Goal: Task Accomplishment & Management: Use online tool/utility

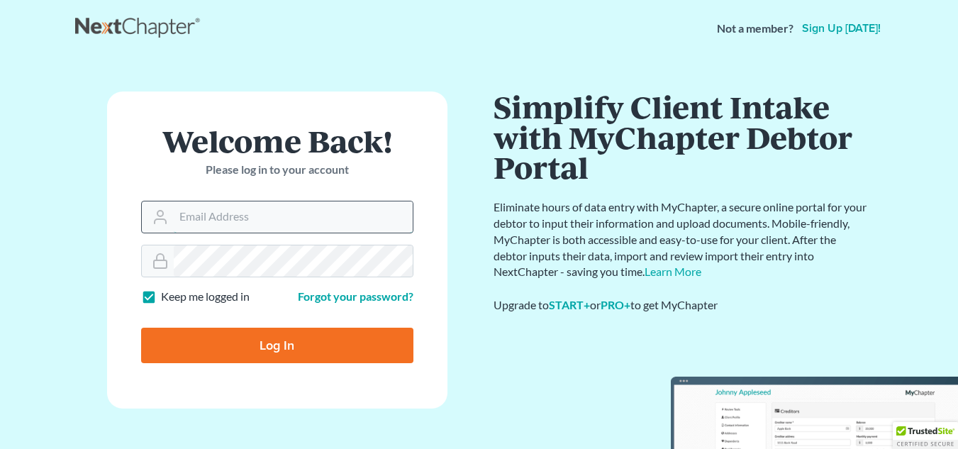
drag, startPoint x: 221, startPoint y: 207, endPoint x: 196, endPoint y: 218, distance: 27.7
click at [196, 218] on input "Email Address" at bounding box center [293, 216] width 239 height 31
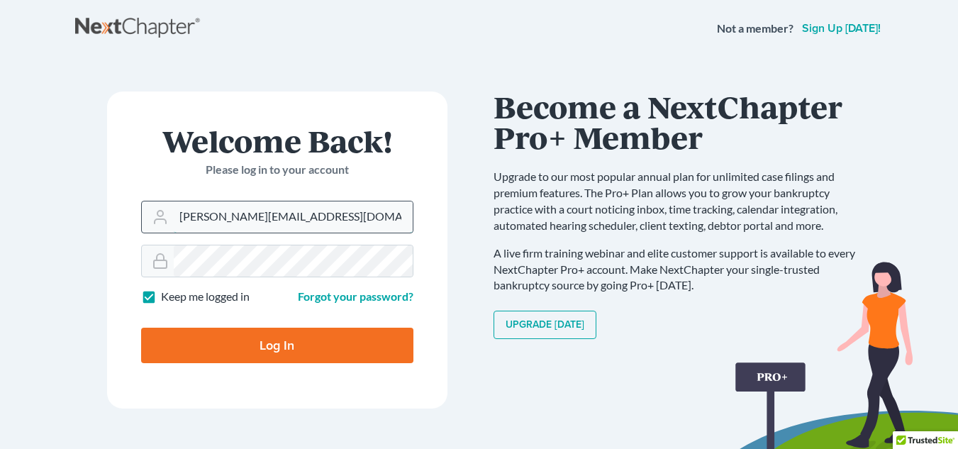
type input "[PERSON_NAME][EMAIL_ADDRESS][DOMAIN_NAME]"
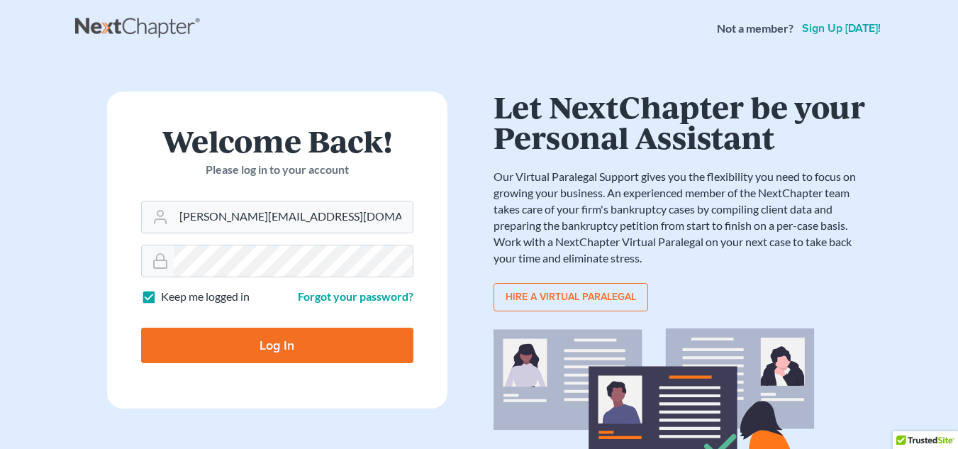
click at [196, 345] on input "Log In" at bounding box center [277, 345] width 272 height 35
type input "Thinking..."
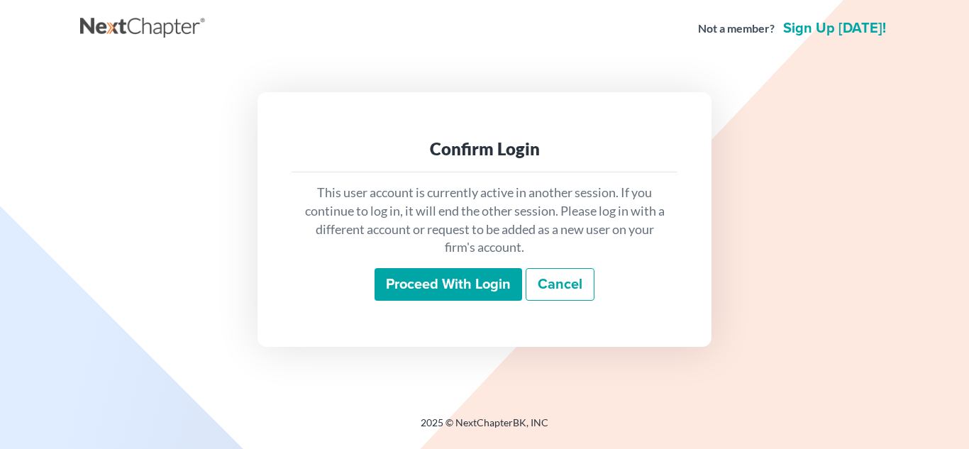
click at [411, 277] on input "Proceed with login" at bounding box center [447, 284] width 147 height 33
